Goal: Task Accomplishment & Management: Manage account settings

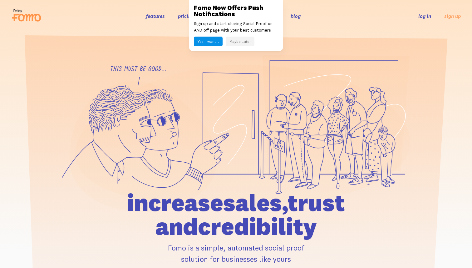
click at [242, 44] on button "Maybe Later" at bounding box center [240, 42] width 29 height 10
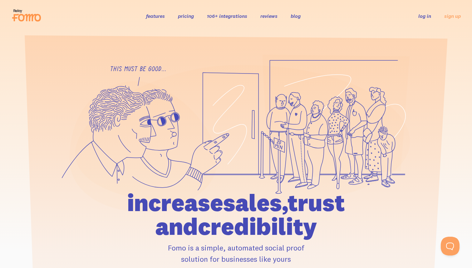
click at [430, 16] on link "log in" at bounding box center [425, 16] width 13 height 6
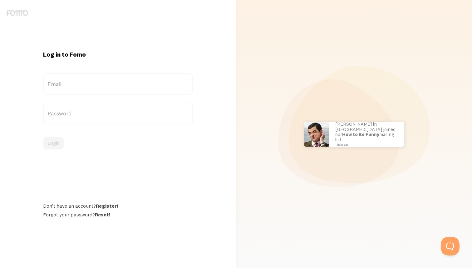
type input "[PERSON_NAME][EMAIL_ADDRESS][DOMAIN_NAME]"
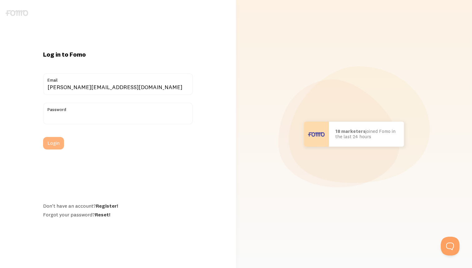
click at [46, 145] on button "Login" at bounding box center [53, 143] width 21 height 12
